Goal: Information Seeking & Learning: Learn about a topic

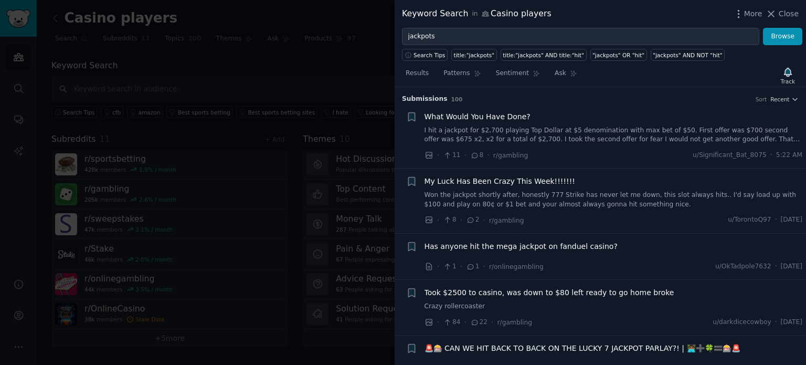
scroll to position [992, 0]
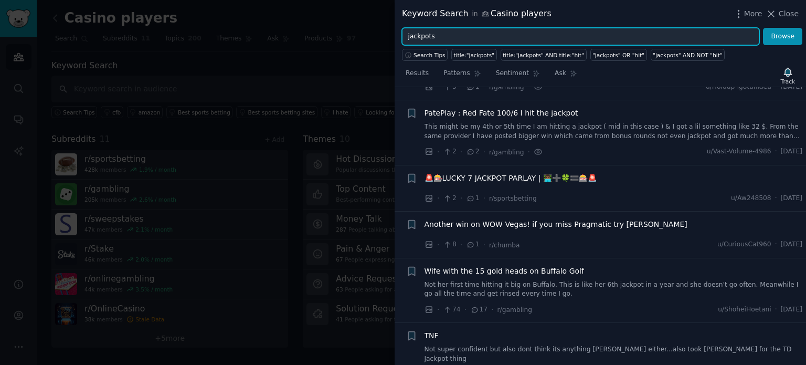
drag, startPoint x: 439, startPoint y: 33, endPoint x: 403, endPoint y: 41, distance: 36.0
click at [403, 41] on input "jackpots" at bounding box center [580, 37] width 357 height 18
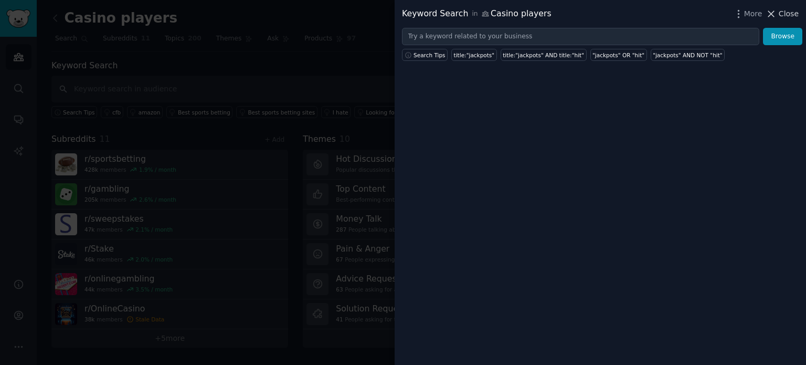
click at [783, 11] on span "Close" at bounding box center [789, 13] width 20 height 11
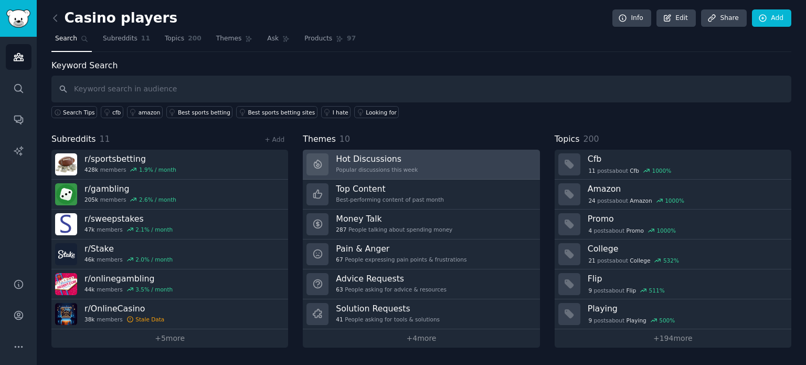
click at [387, 166] on div "Popular discussions this week" at bounding box center [377, 169] width 82 height 7
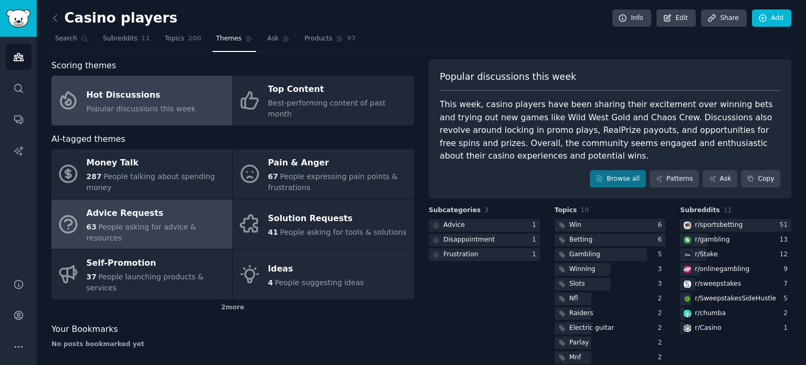
click at [190, 207] on div "Advice Requests" at bounding box center [157, 213] width 141 height 17
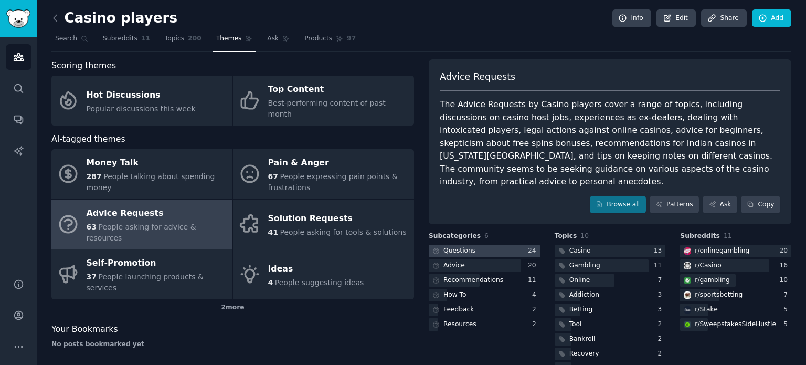
click at [477, 245] on div at bounding box center [484, 251] width 111 height 13
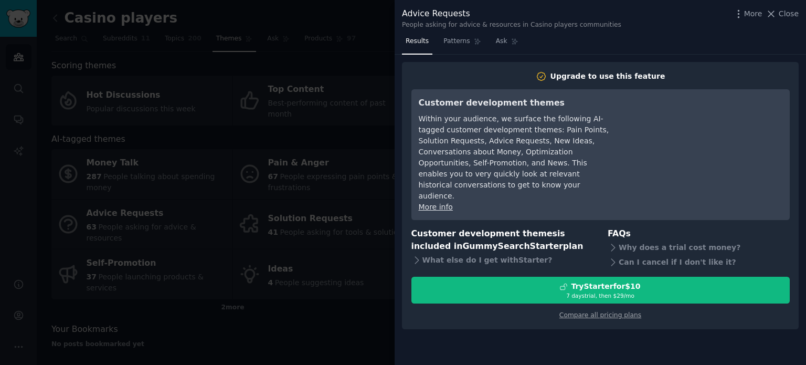
click at [288, 342] on div at bounding box center [403, 182] width 806 height 365
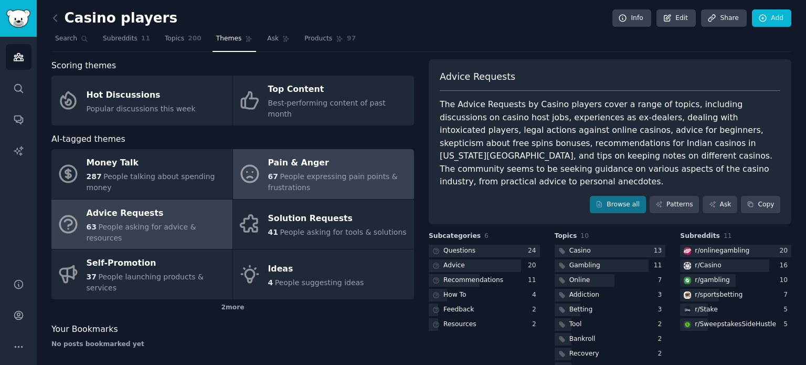
click at [277, 172] on span "People expressing pain points & frustrations" at bounding box center [333, 181] width 130 height 19
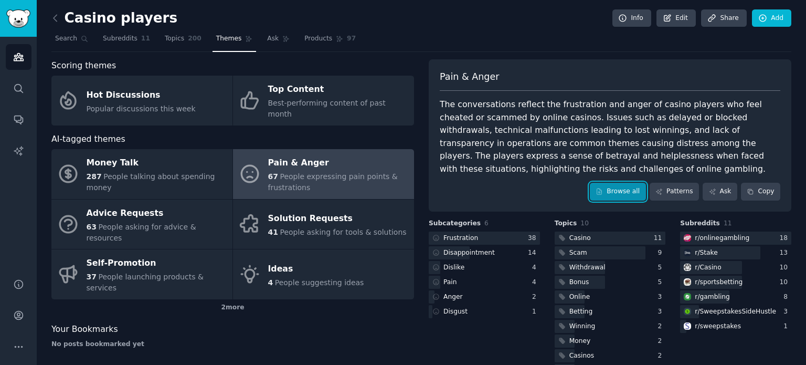
click at [607, 184] on link "Browse all" at bounding box center [618, 192] width 56 height 18
